Goal: Information Seeking & Learning: Learn about a topic

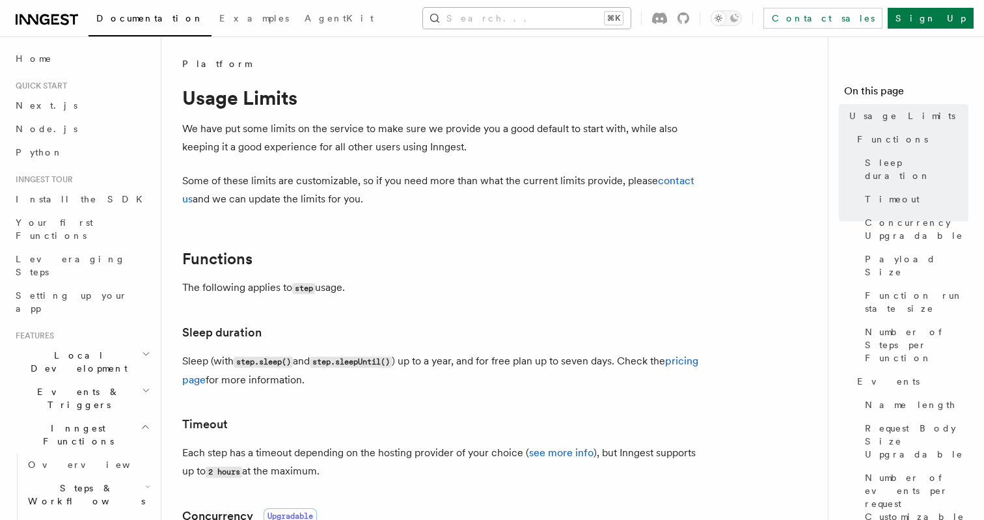
click at [569, 9] on button "Search... ⌘K" at bounding box center [527, 18] width 208 height 21
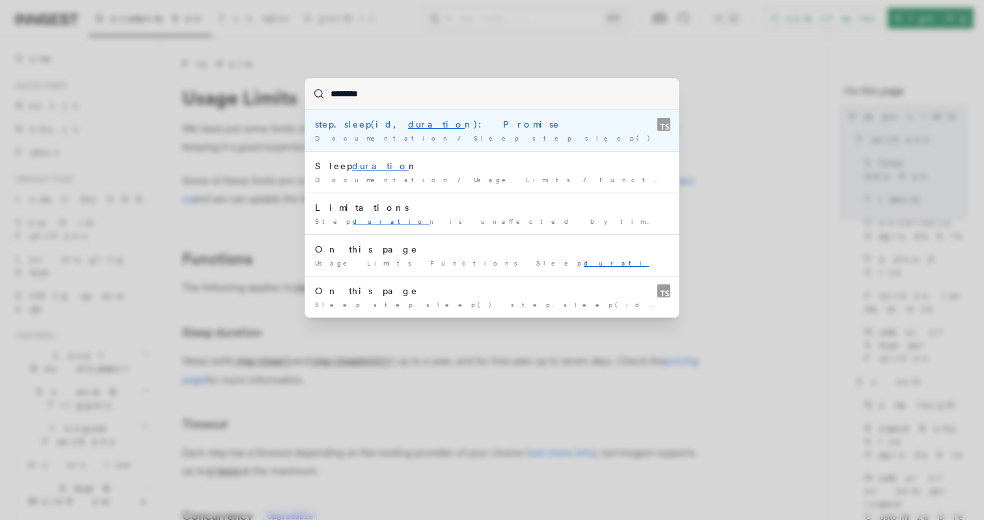
type input "********"
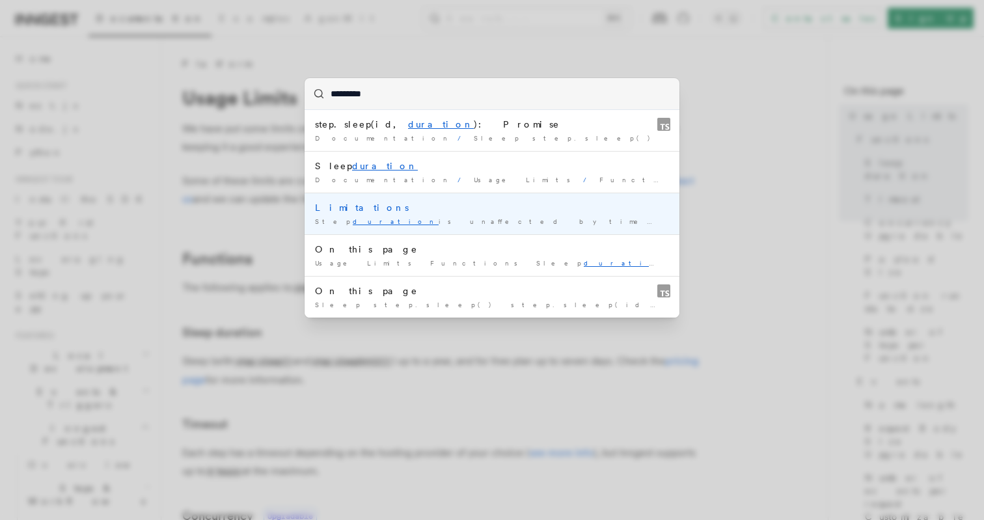
click at [406, 203] on div "Limitations" at bounding box center [492, 207] width 354 height 13
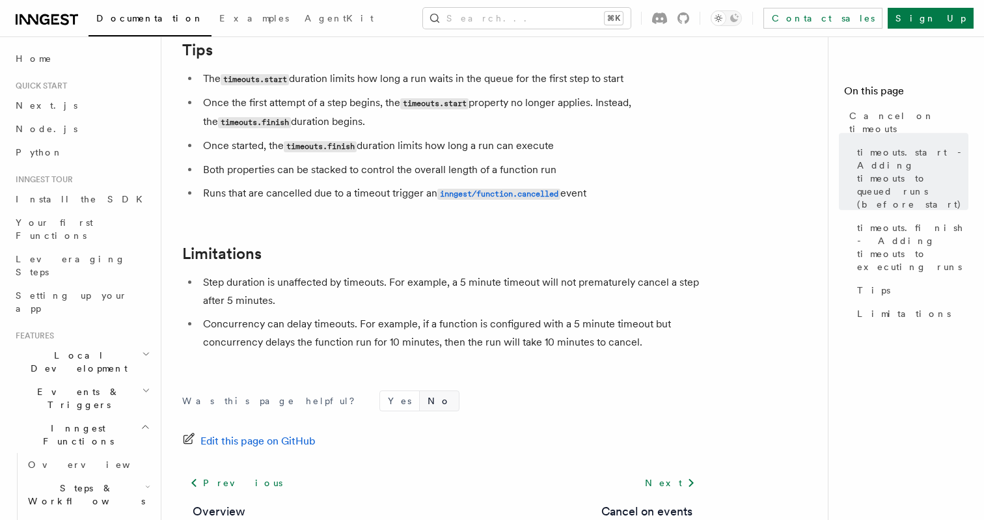
scroll to position [1285, 0]
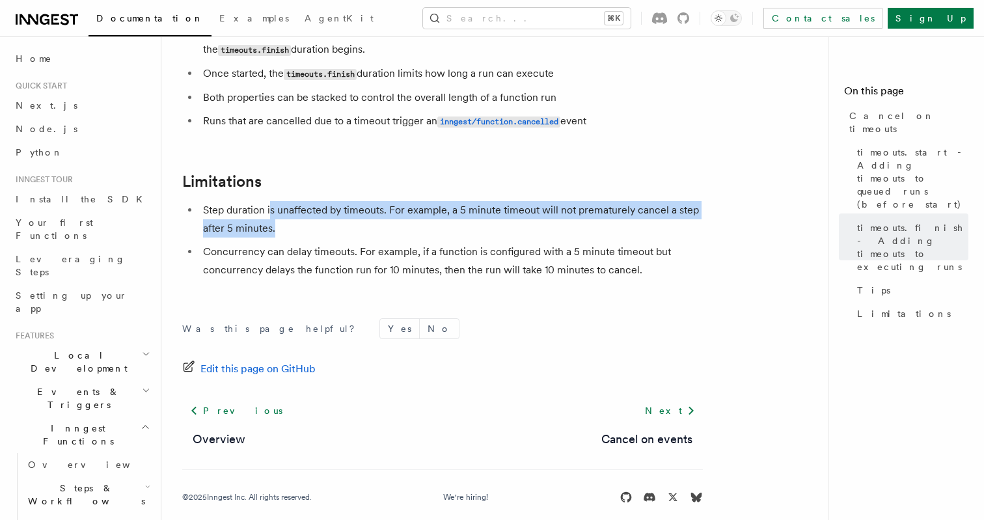
drag, startPoint x: 271, startPoint y: 195, endPoint x: 540, endPoint y: 211, distance: 269.2
click at [540, 210] on li "Step duration is unaffected by timeouts. For example, a 5 minute timeout will n…" at bounding box center [451, 219] width 504 height 36
click at [540, 211] on li "Step duration is unaffected by timeouts. For example, a 5 minute timeout will n…" at bounding box center [451, 219] width 504 height 36
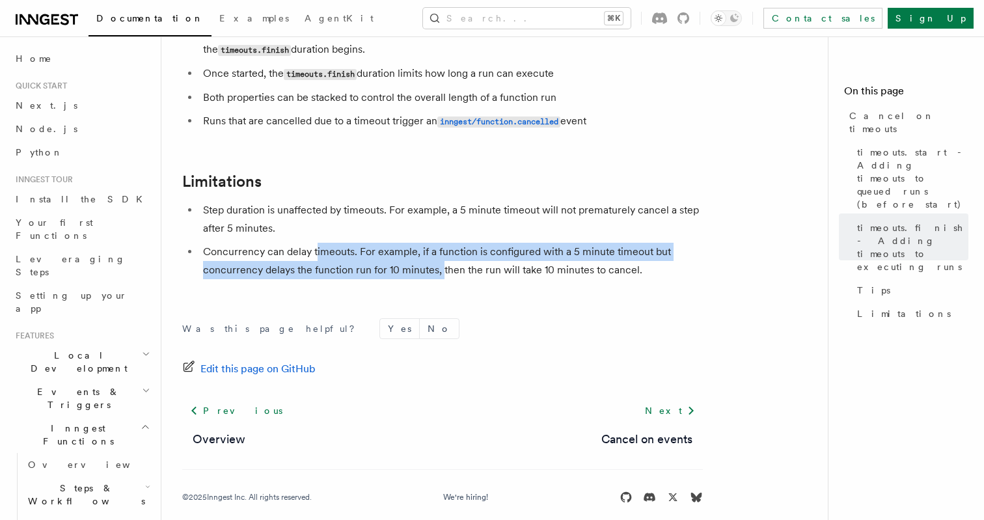
drag, startPoint x: 316, startPoint y: 243, endPoint x: 447, endPoint y: 258, distance: 132.3
click at [445, 258] on li "Concurrency can delay timeouts. For example, if a function is configured with a…" at bounding box center [451, 261] width 504 height 36
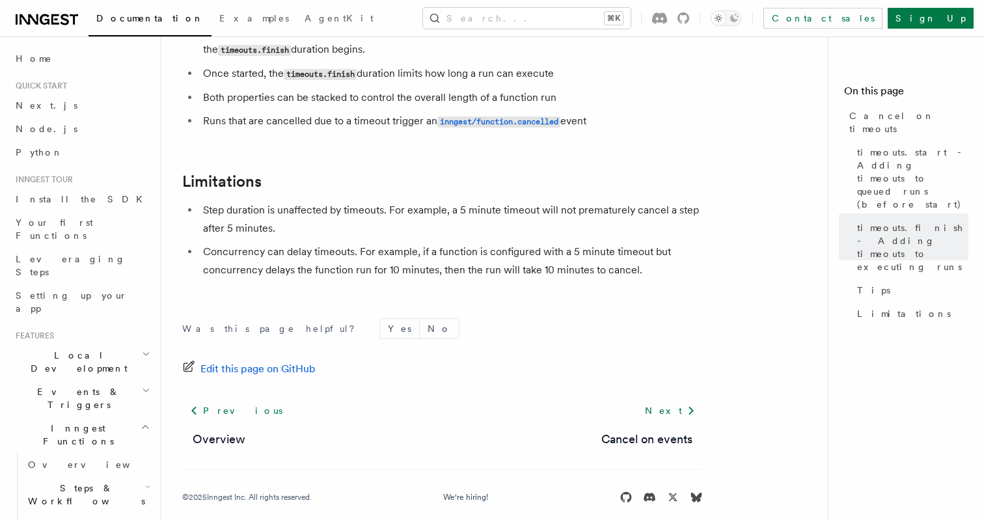
click at [447, 258] on li "Concurrency can delay timeouts. For example, if a function is configured with a…" at bounding box center [451, 261] width 504 height 36
click at [504, 15] on button "Search... ⌘K" at bounding box center [527, 18] width 208 height 21
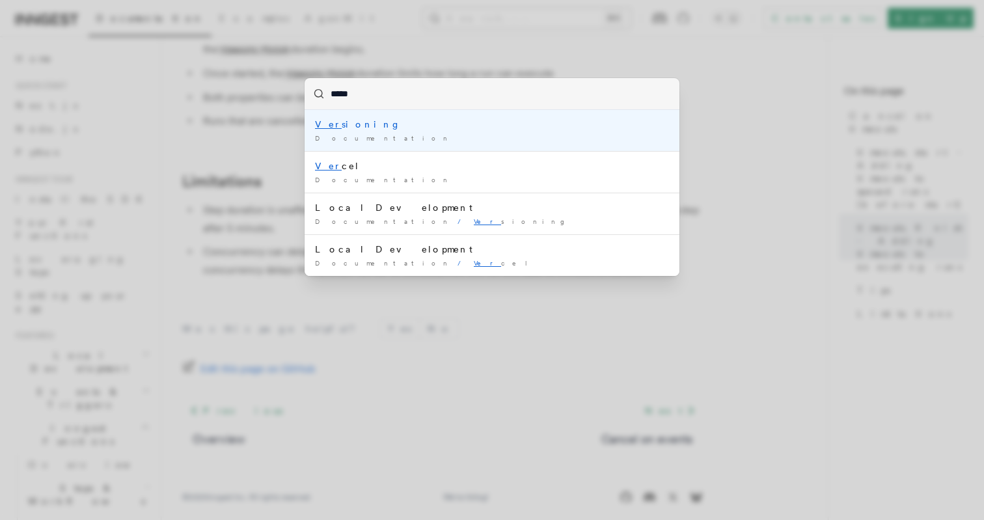
type input "******"
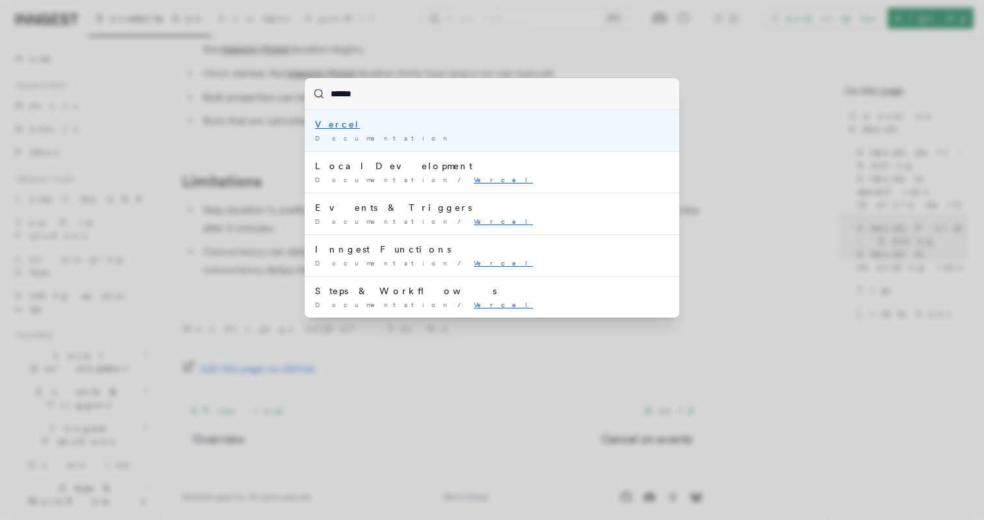
click at [430, 137] on div "Documentation /" at bounding box center [492, 138] width 354 height 10
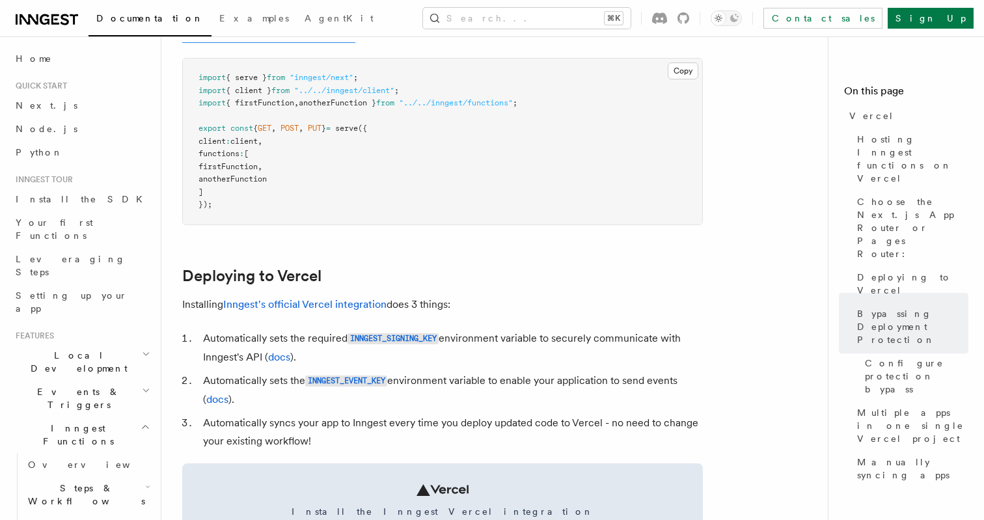
scroll to position [258, 0]
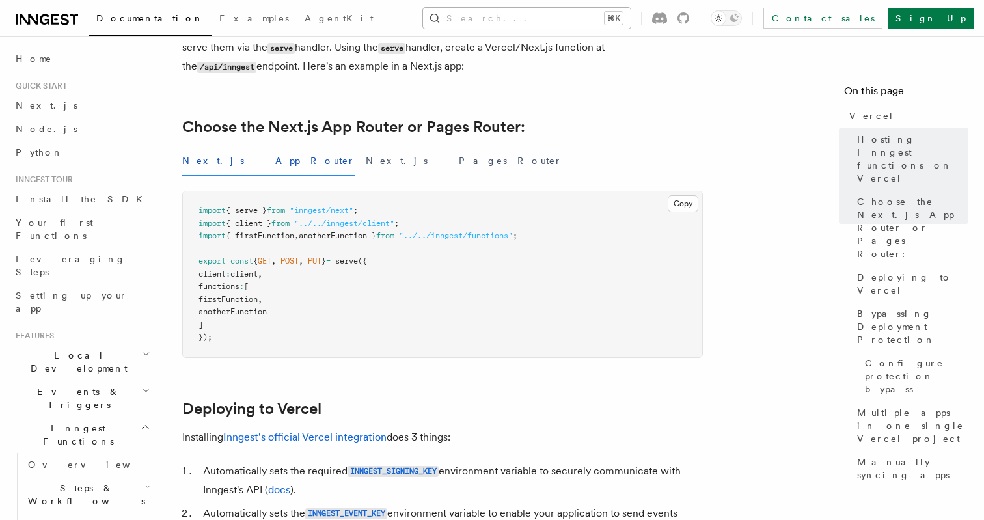
click at [552, 16] on button "Search... ⌘K" at bounding box center [527, 18] width 208 height 21
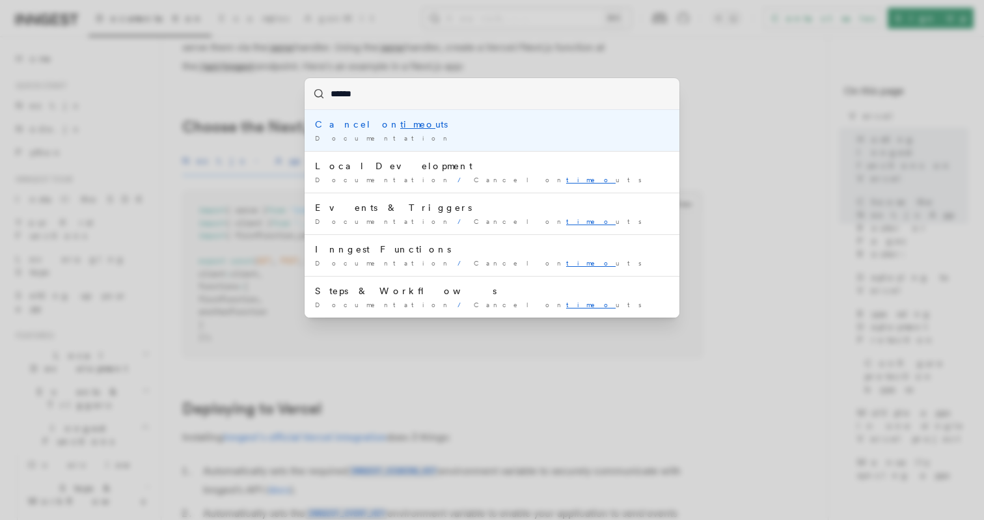
type input "*******"
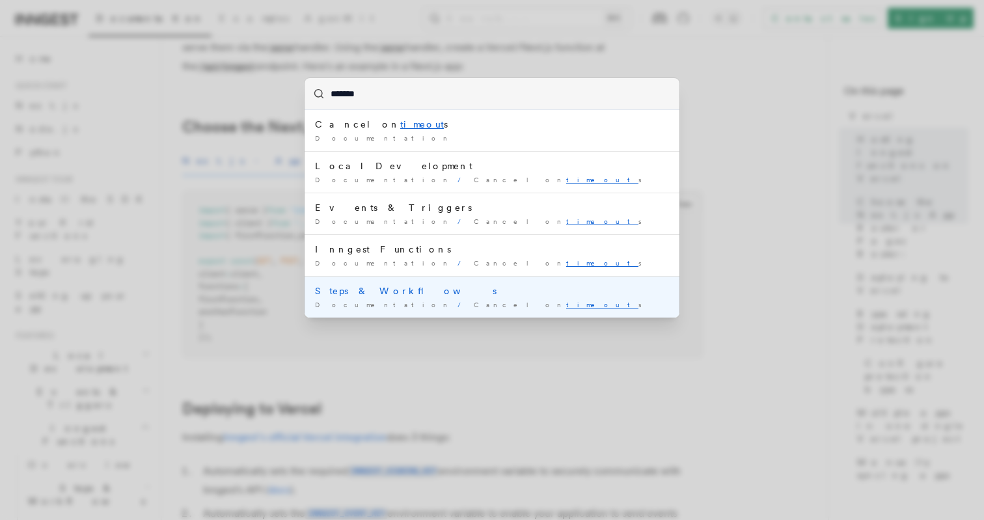
click at [399, 297] on li "Steps & Workflows Documentation / Cancel on timeout s /" at bounding box center [492, 297] width 375 height 42
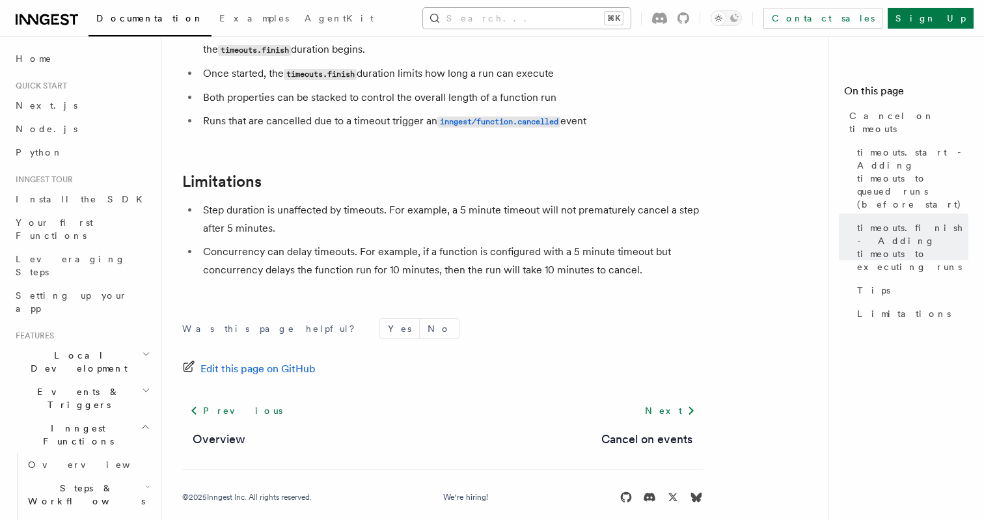
click at [554, 14] on button "Search... ⌘K" at bounding box center [527, 18] width 208 height 21
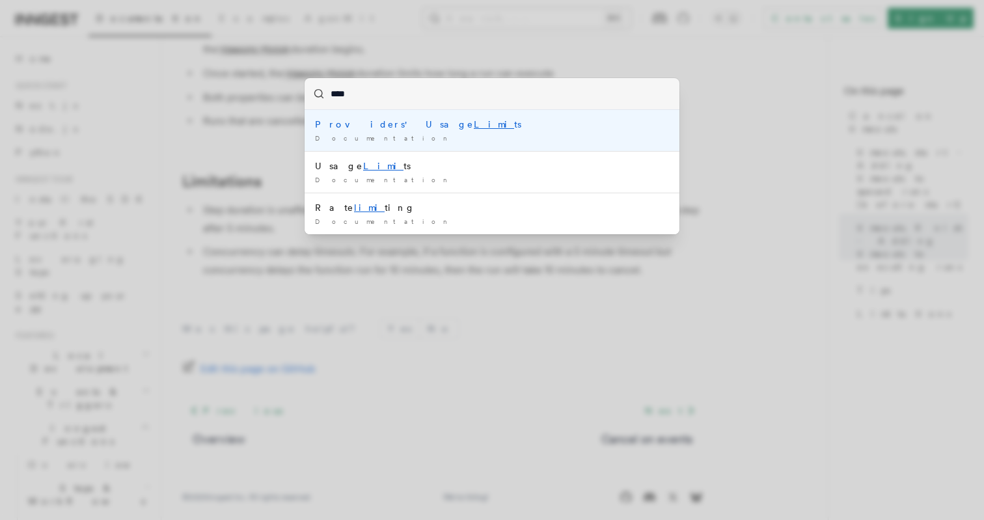
type input "*****"
click at [474, 127] on mark "Limit" at bounding box center [496, 124] width 44 height 10
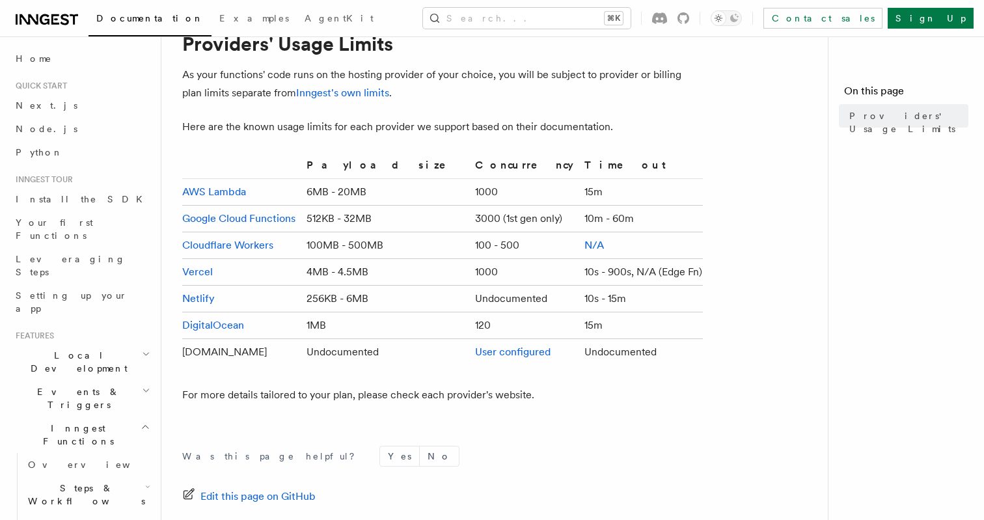
scroll to position [51, 0]
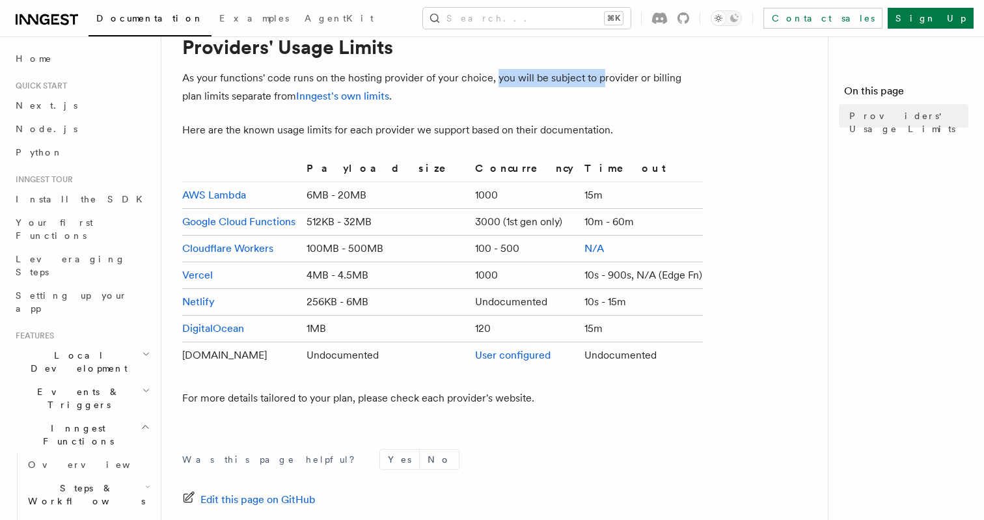
drag, startPoint x: 497, startPoint y: 81, endPoint x: 599, endPoint y: 87, distance: 103.0
click at [599, 87] on p "As your functions' code runs on the hosting provider of your choice, you will b…" at bounding box center [442, 87] width 521 height 36
click at [318, 98] on link "Inngest's own limits" at bounding box center [342, 96] width 93 height 12
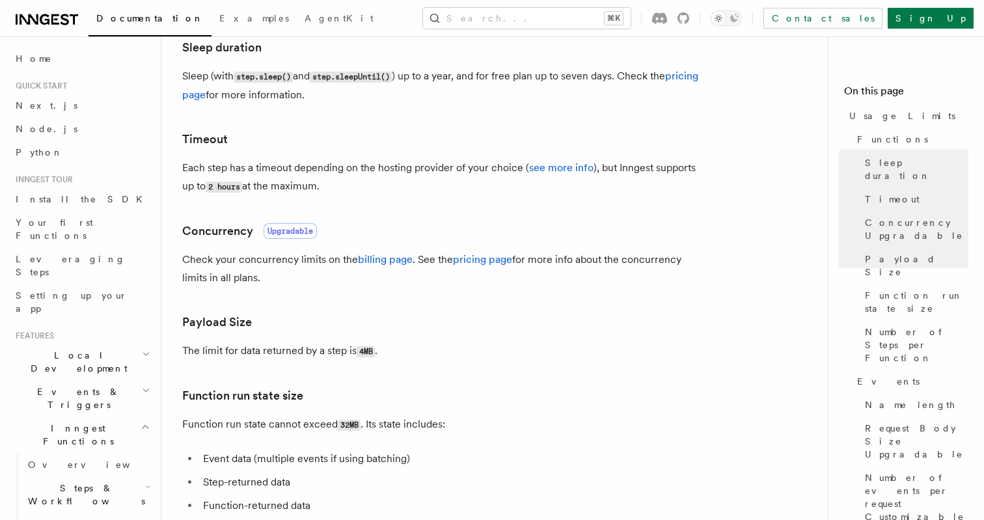
scroll to position [290, 0]
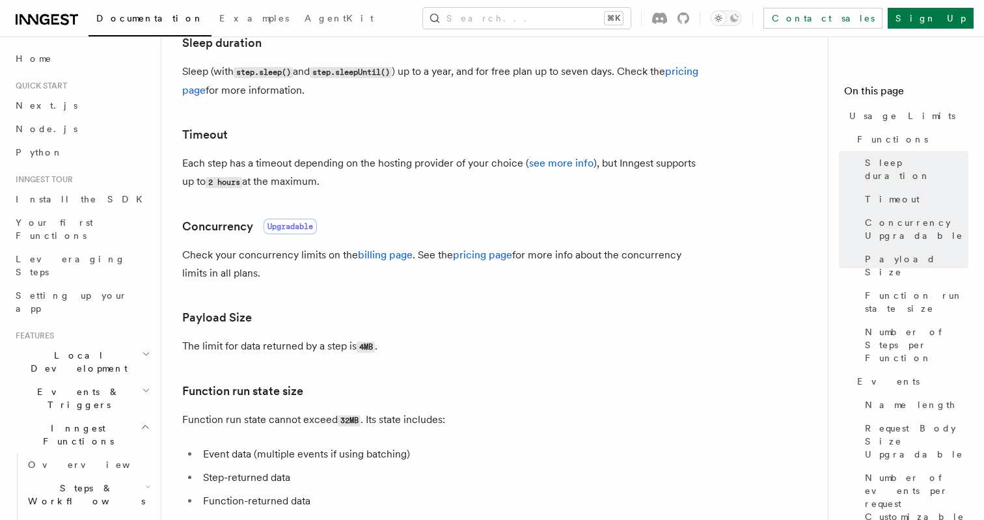
drag, startPoint x: 283, startPoint y: 157, endPoint x: 507, endPoint y: 184, distance: 225.5
click at [507, 184] on p "Each step has a timeout depending on the hosting provider of your choice ( see …" at bounding box center [442, 172] width 521 height 37
drag, startPoint x: 484, startPoint y: 186, endPoint x: 212, endPoint y: 127, distance: 277.8
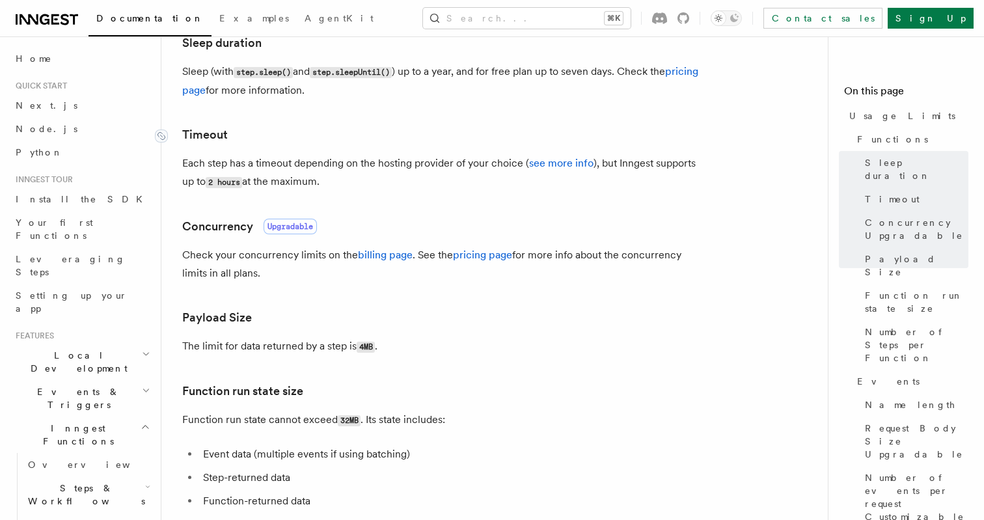
click at [256, 139] on h3 "Timeout" at bounding box center [442, 135] width 521 height 18
click at [163, 133] on icon at bounding box center [161, 136] width 13 height 13
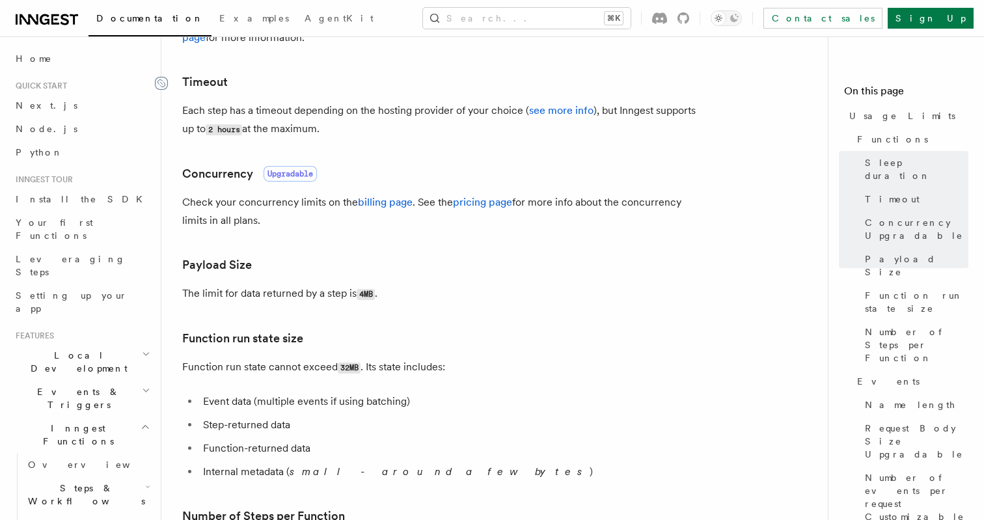
scroll to position [353, 0]
